Goal: Task Accomplishment & Management: Manage account settings

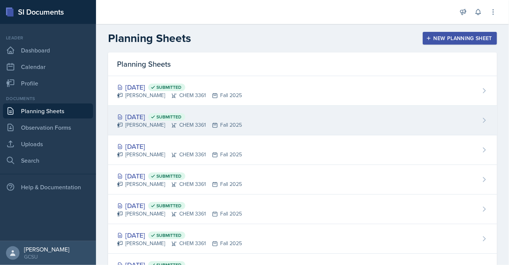
click at [480, 123] on div "[DATE] Submitted [PERSON_NAME] CHEM 3361 Fall 2025" at bounding box center [302, 121] width 389 height 30
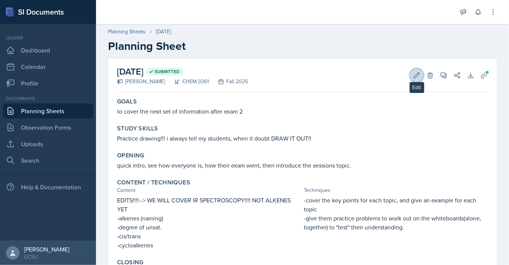
click at [416, 76] on icon at bounding box center [417, 76] width 8 height 8
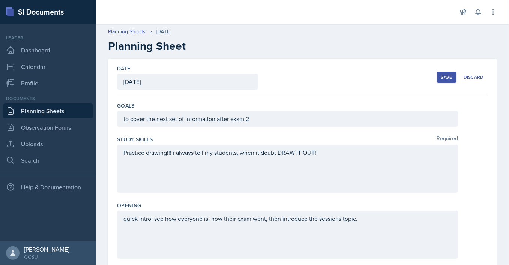
scroll to position [256, 0]
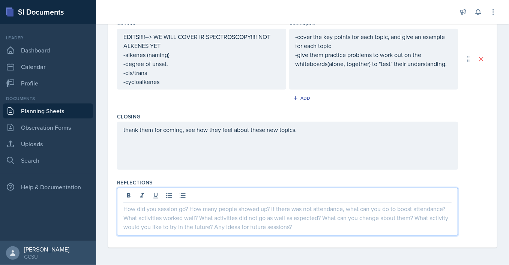
click at [195, 196] on div at bounding box center [287, 212] width 341 height 48
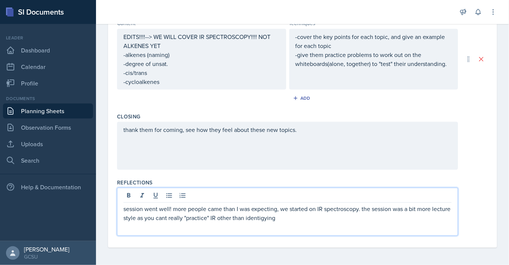
click at [218, 218] on p "session went well! more people came than I was expecting, we started on IR spec…" at bounding box center [287, 213] width 328 height 18
click at [336, 222] on div "session went well! more people came than I was expecting, we started on IR spec…" at bounding box center [287, 212] width 341 height 48
click at [332, 219] on p "session went well! more people came than I was expecting, we started on IR spec…" at bounding box center [287, 213] width 328 height 18
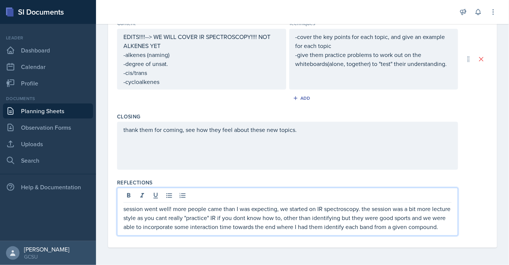
scroll to position [0, 0]
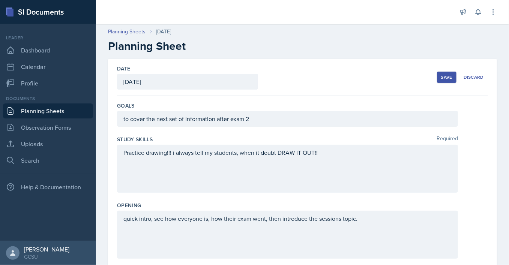
click at [447, 72] on button "Save" at bounding box center [447, 77] width 20 height 11
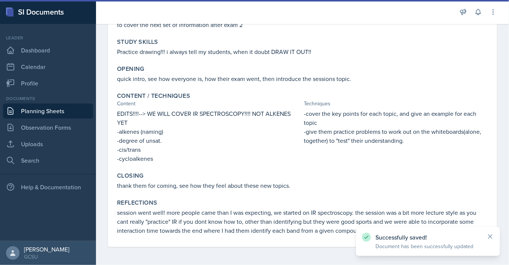
scroll to position [87, 0]
